Goal: Find contact information: Find contact information

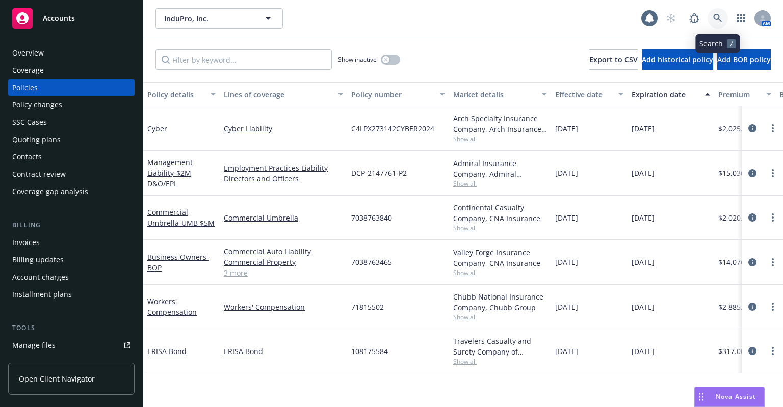
click at [720, 15] on icon at bounding box center [717, 18] width 9 height 9
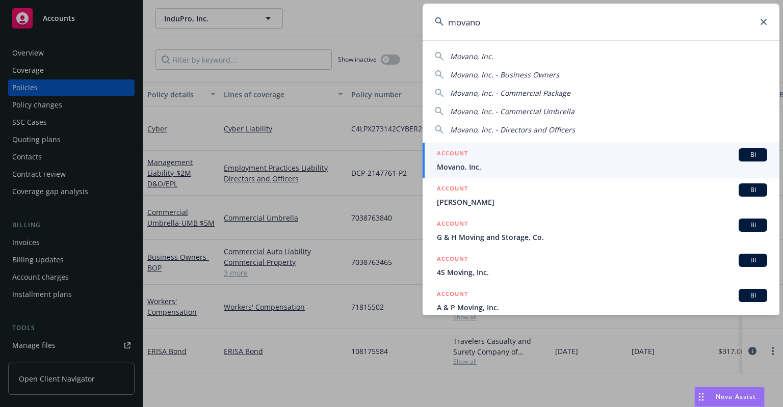
type input "movano"
click at [507, 149] on div "ACCOUNT BI" at bounding box center [602, 154] width 330 height 13
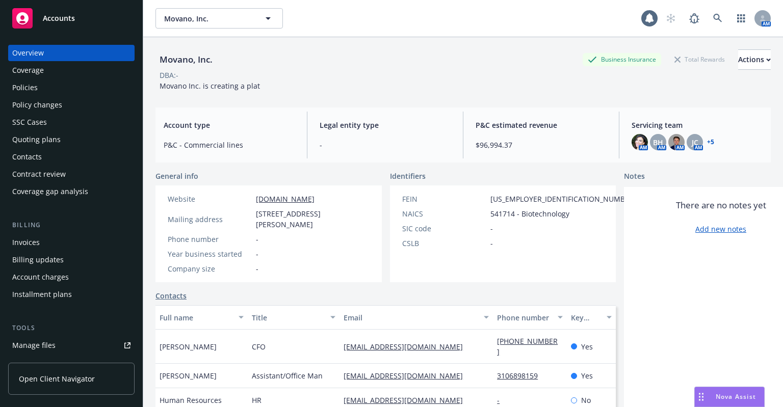
click at [50, 81] on div "Policies" at bounding box center [71, 88] width 118 height 16
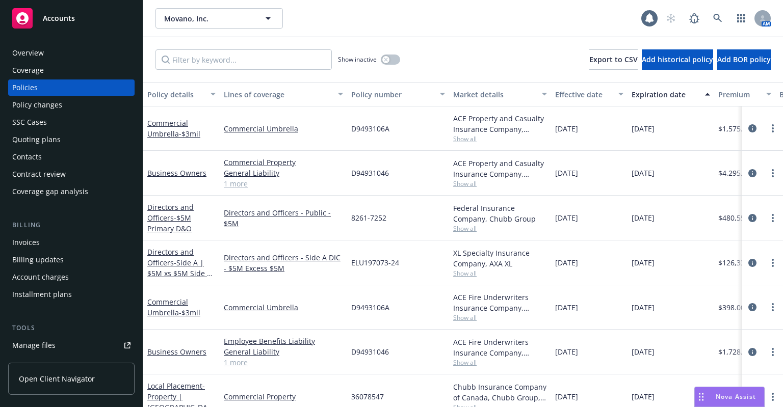
click at [64, 246] on div "Invoices" at bounding box center [71, 243] width 118 height 16
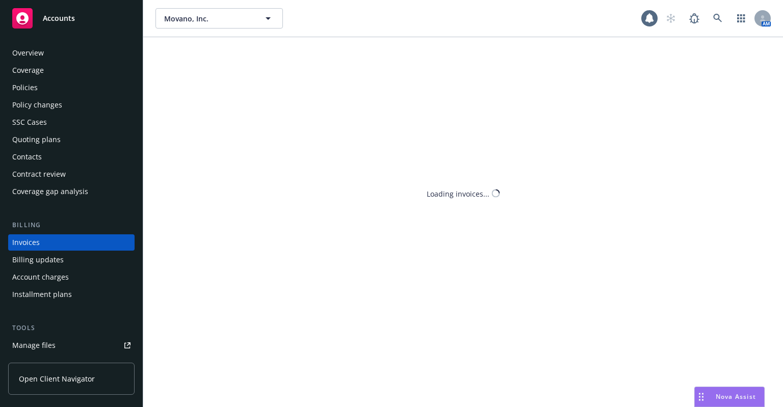
scroll to position [22, 0]
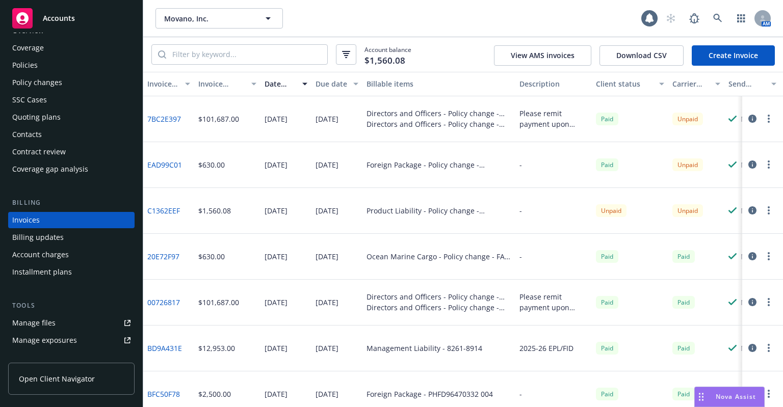
click at [55, 71] on div "Policies" at bounding box center [71, 65] width 118 height 16
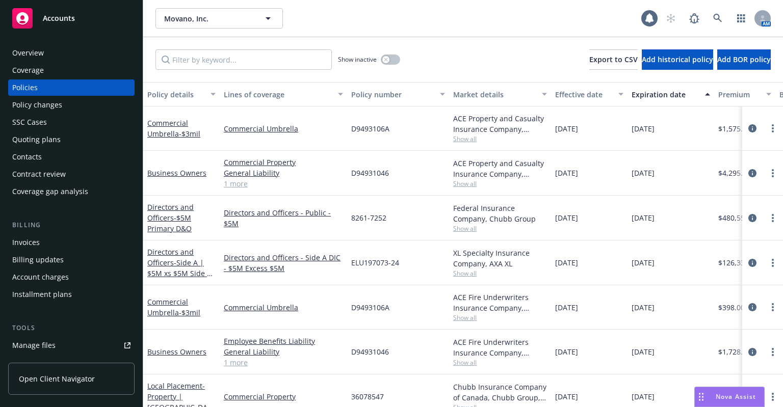
click at [88, 242] on div "Invoices" at bounding box center [71, 243] width 118 height 16
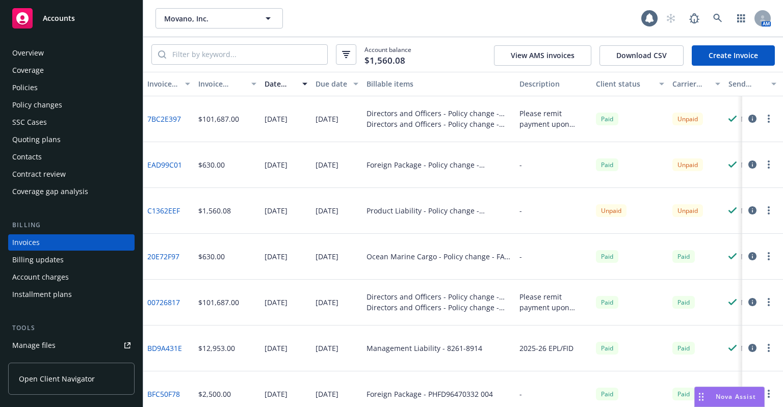
click at [67, 59] on div "Overview" at bounding box center [71, 53] width 118 height 16
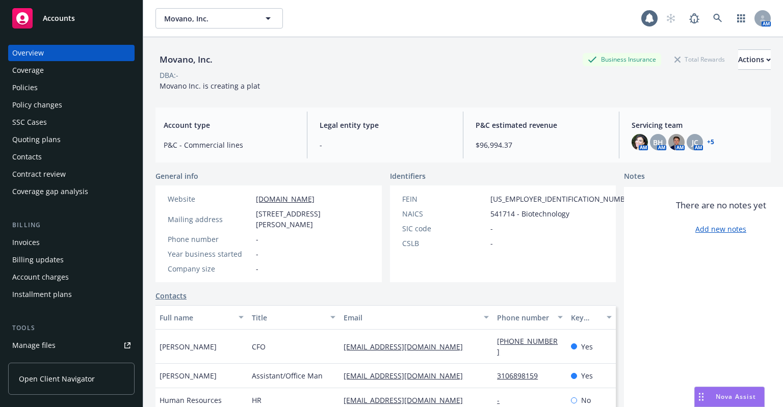
drag, startPoint x: 277, startPoint y: 237, endPoint x: 255, endPoint y: 211, distance: 34.0
click at [255, 211] on div "Mailing address [STREET_ADDRESS][PERSON_NAME]" at bounding box center [269, 219] width 210 height 21
copy span "[STREET_ADDRESS][PERSON_NAME]"
click at [86, 86] on div "Policies" at bounding box center [71, 88] width 118 height 16
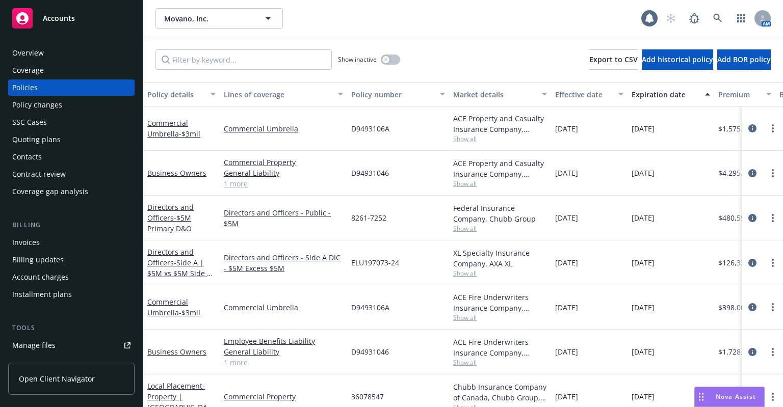
click at [79, 52] on div "Overview" at bounding box center [71, 53] width 118 height 16
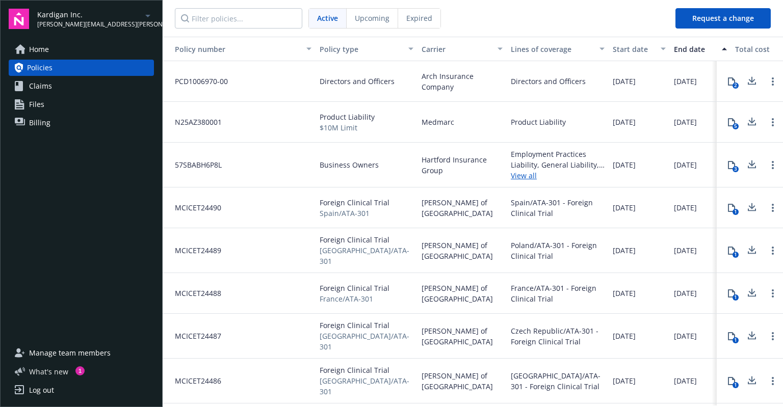
click at [44, 373] on span "What ' s new" at bounding box center [48, 372] width 39 height 11
click at [92, 52] on link "Home" at bounding box center [81, 49] width 145 height 16
